Goal: Information Seeking & Learning: Learn about a topic

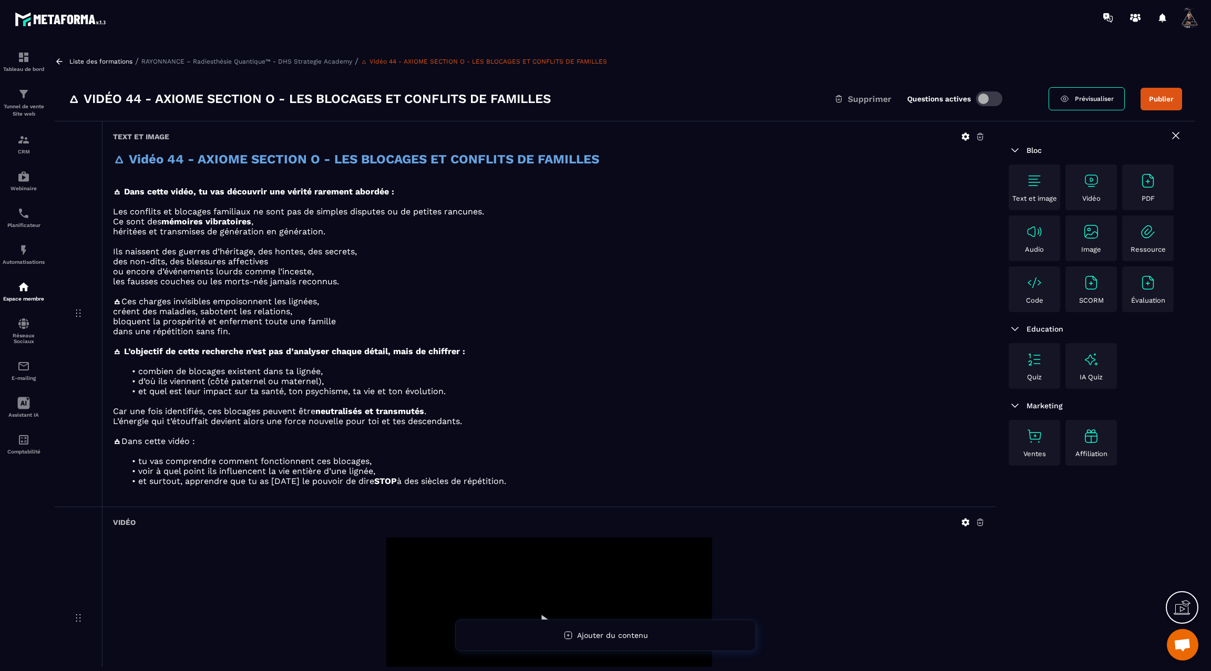
click at [58, 59] on icon at bounding box center [59, 61] width 6 height 6
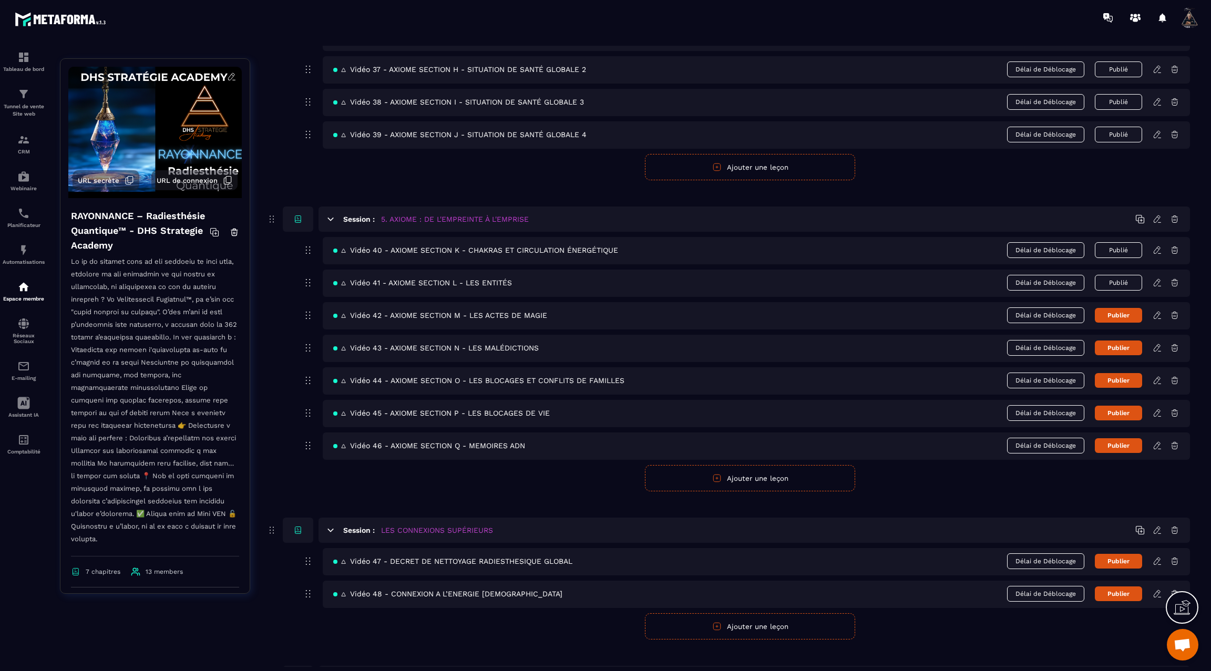
scroll to position [1570, 0]
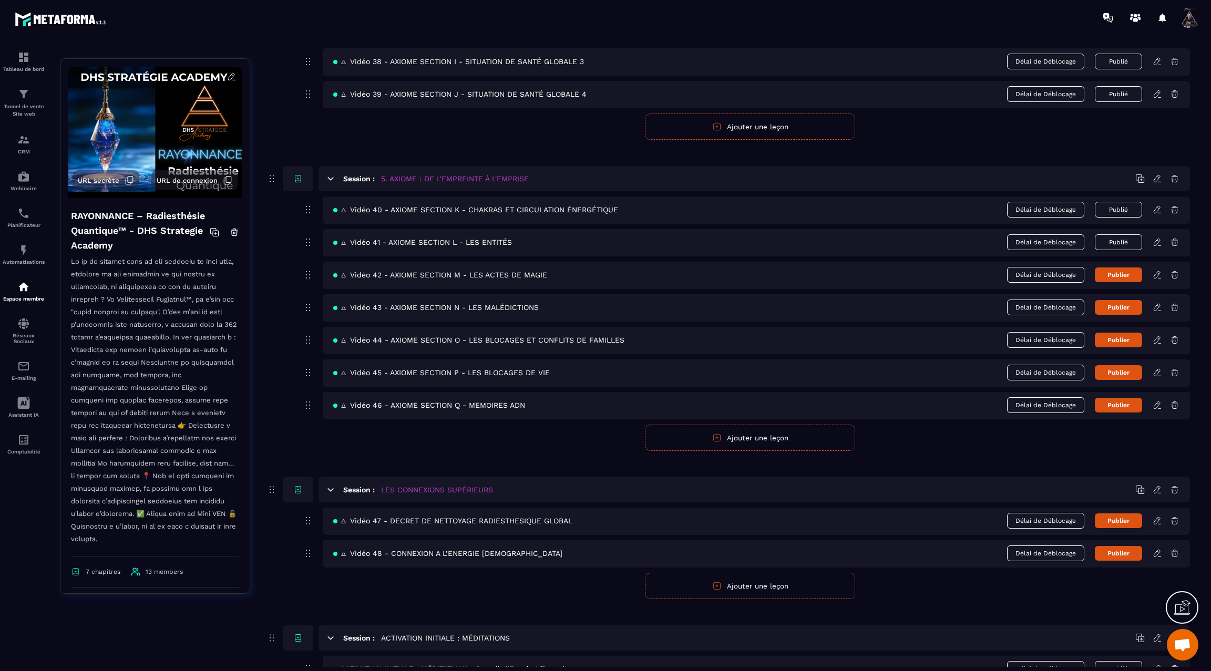
click at [1159, 270] on icon at bounding box center [1157, 274] width 9 height 9
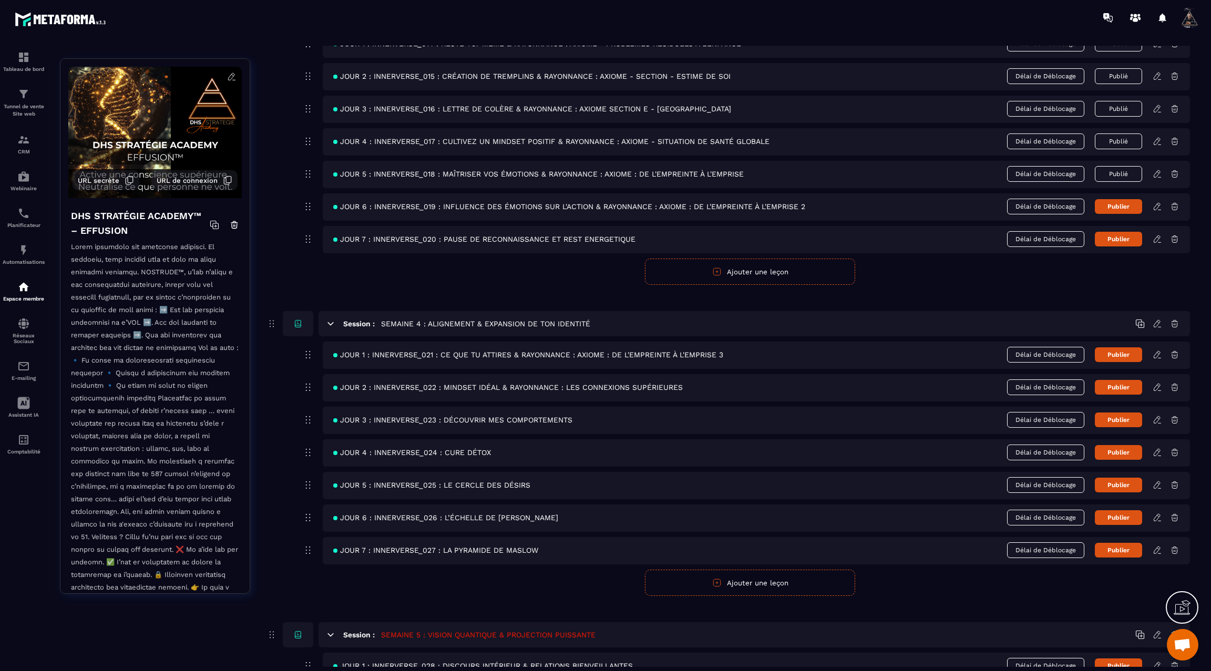
scroll to position [781, 0]
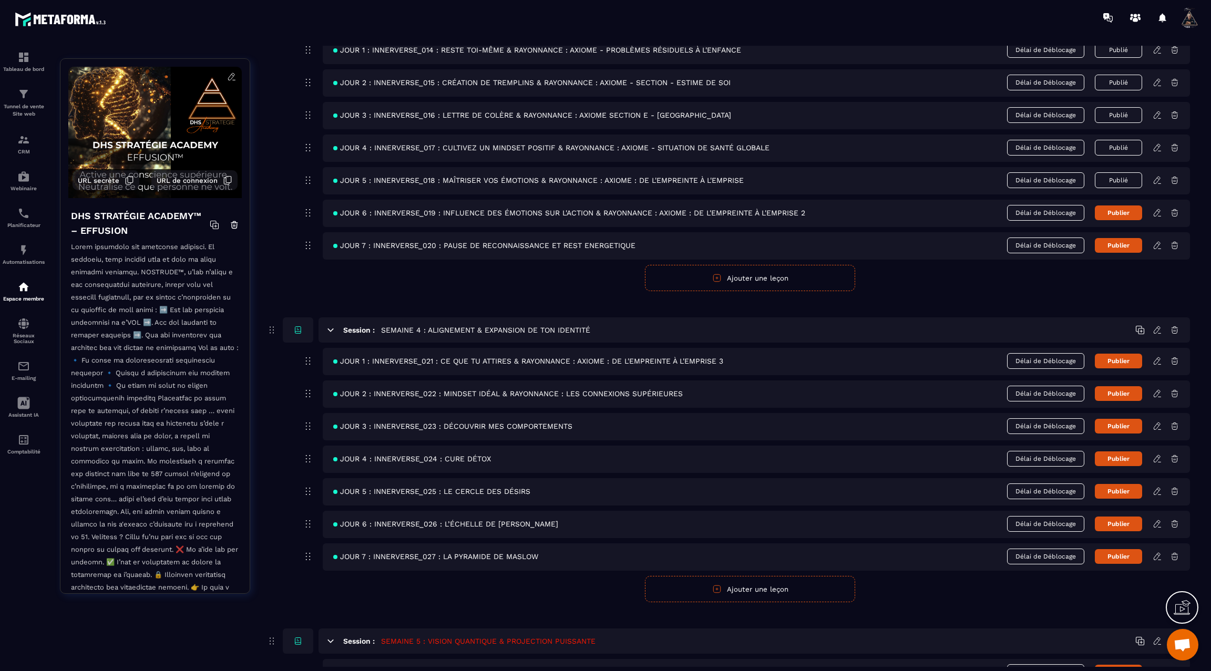
click at [1156, 176] on icon at bounding box center [1157, 180] width 9 height 9
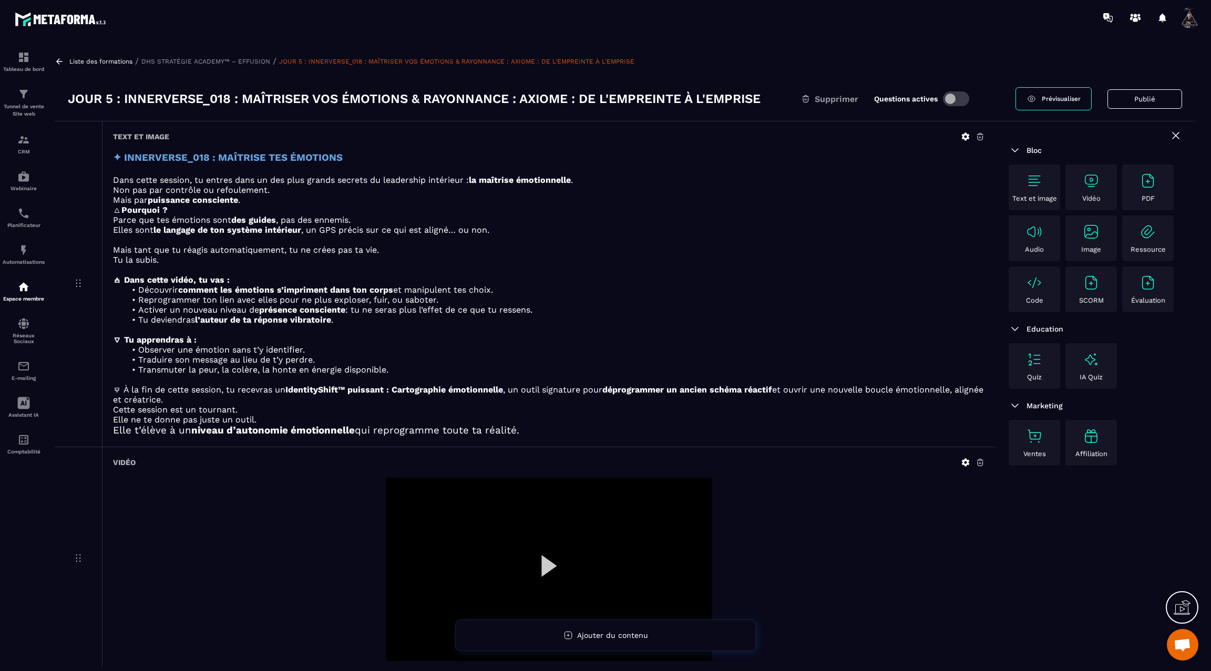
click at [60, 60] on icon at bounding box center [59, 61] width 9 height 9
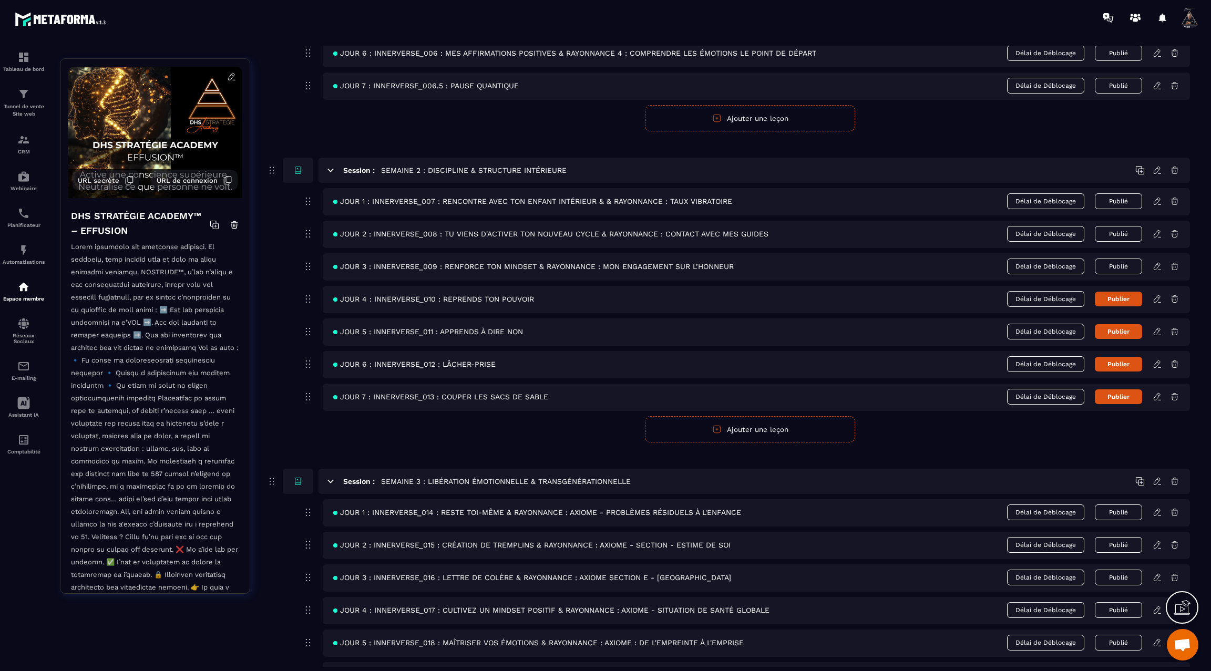
scroll to position [358, 0]
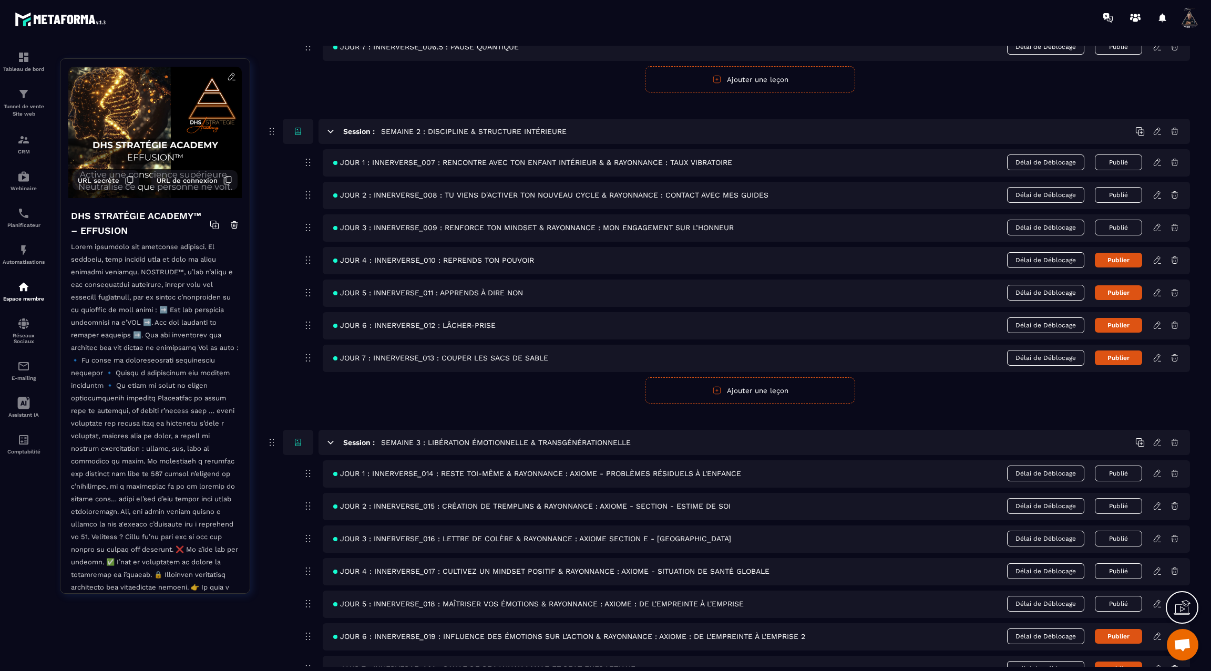
click at [1160, 264] on div "JOUR 4 : INNERVERSE_010 : REPRENDS TON POUVOIR Délai de Déblocage Publier" at bounding box center [757, 260] width 868 height 27
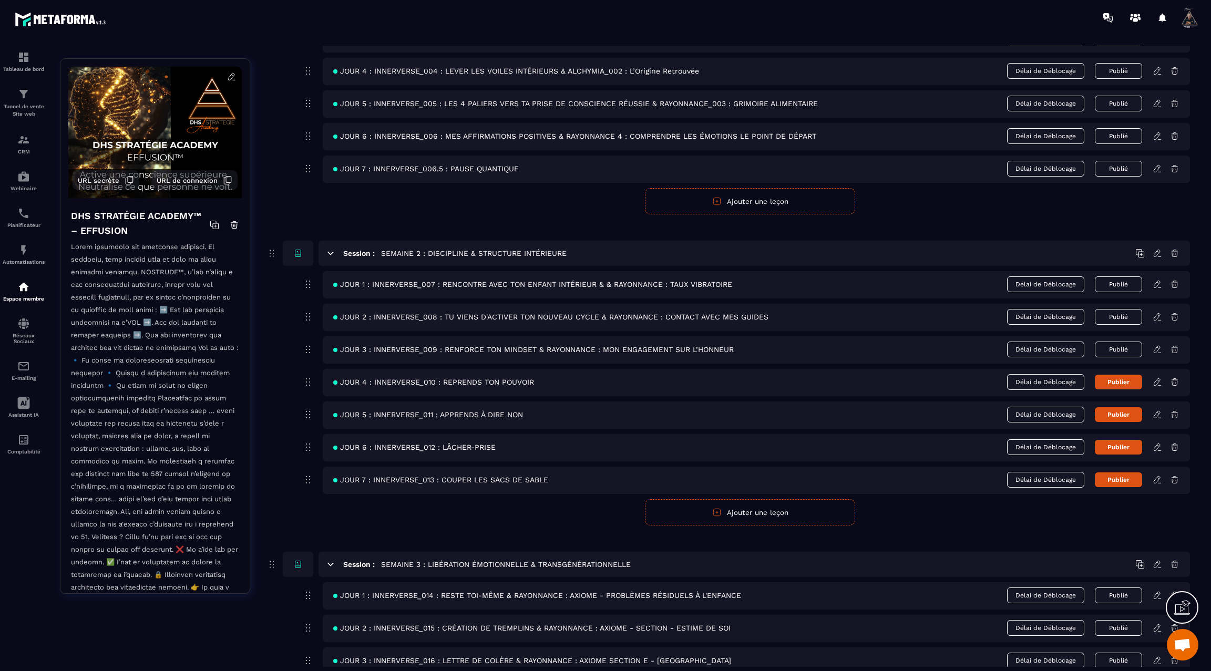
scroll to position [232, 0]
